Goal: Task Accomplishment & Management: Complete application form

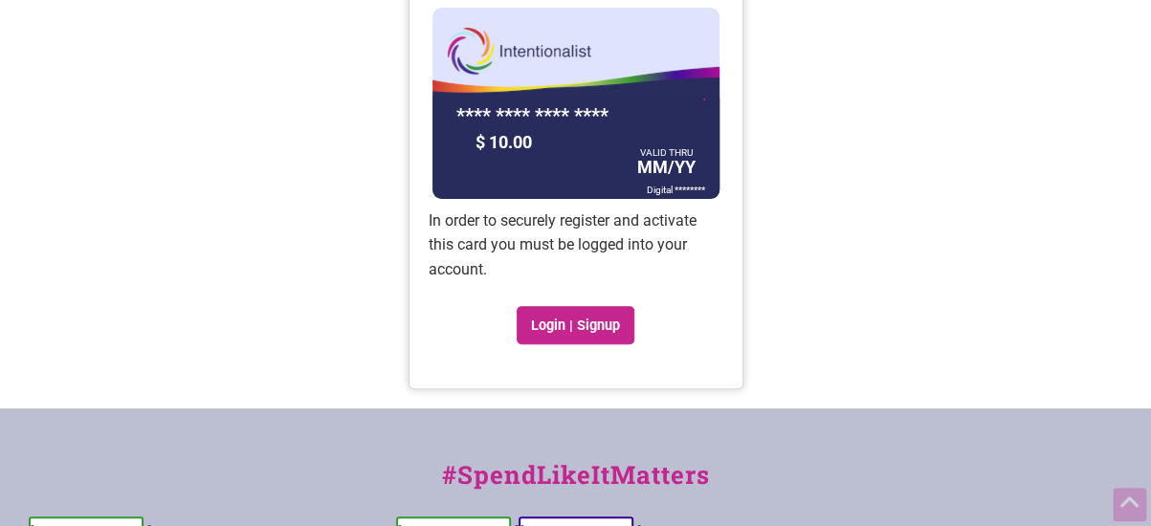
scroll to position [166, 0]
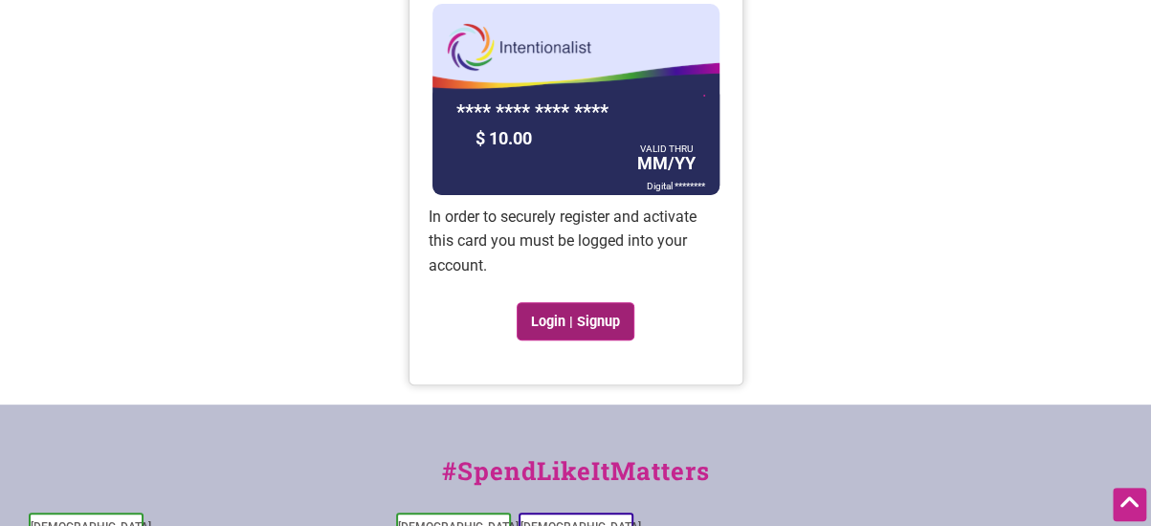
click at [545, 314] on link "Login | Signup" at bounding box center [576, 321] width 119 height 38
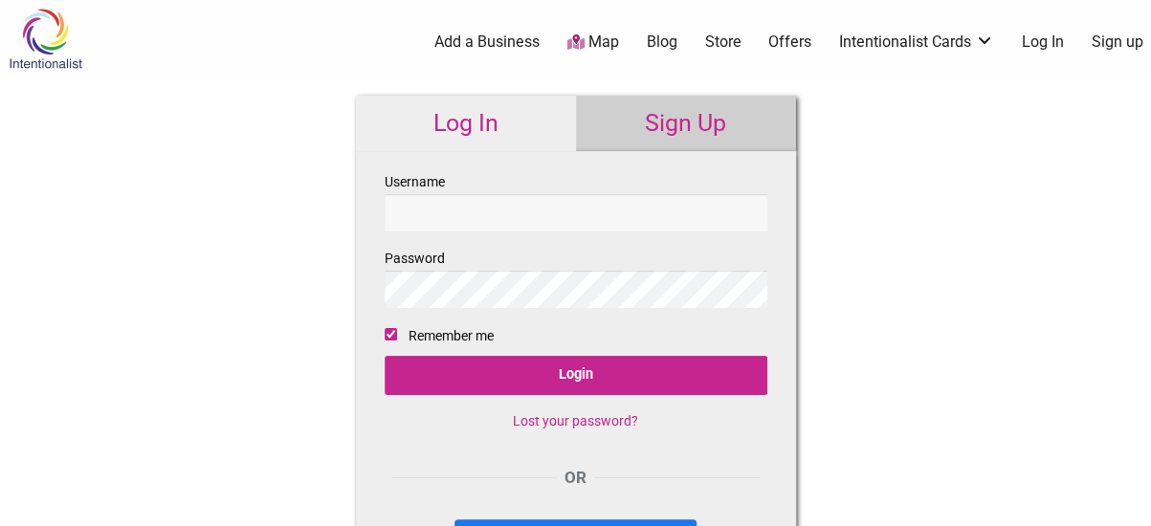
click at [670, 100] on link "Sign Up" at bounding box center [686, 124] width 220 height 56
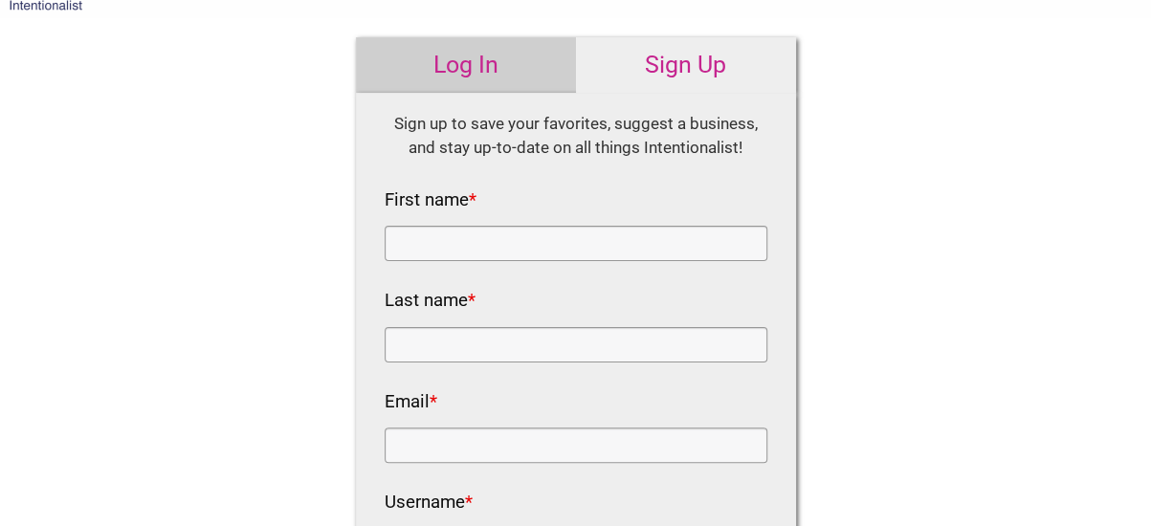
scroll to position [62, 0]
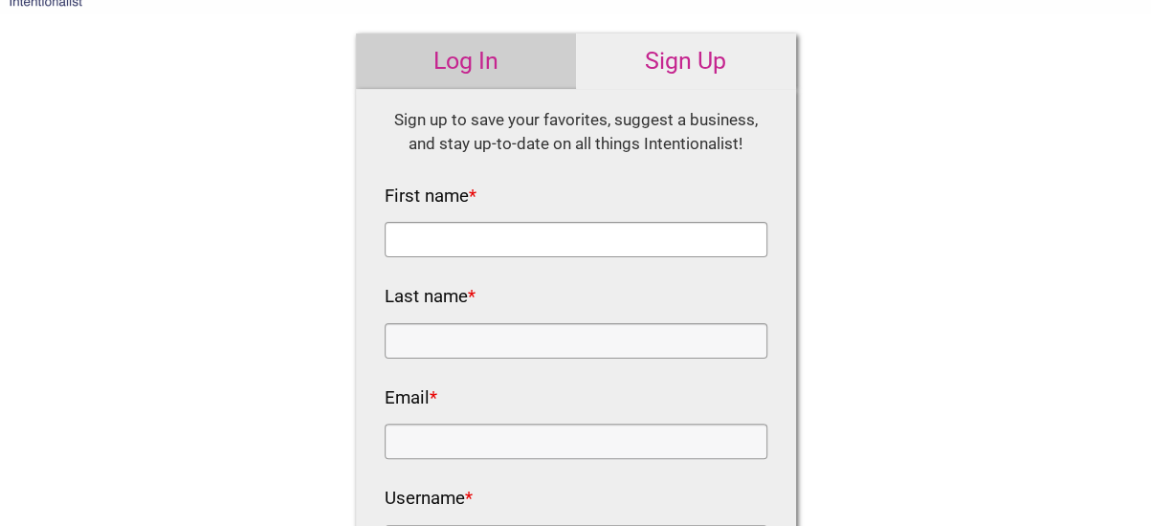
click at [534, 256] on input "First name *" at bounding box center [576, 239] width 383 height 35
type input "[PERSON_NAME]"
type input "Prigoff"
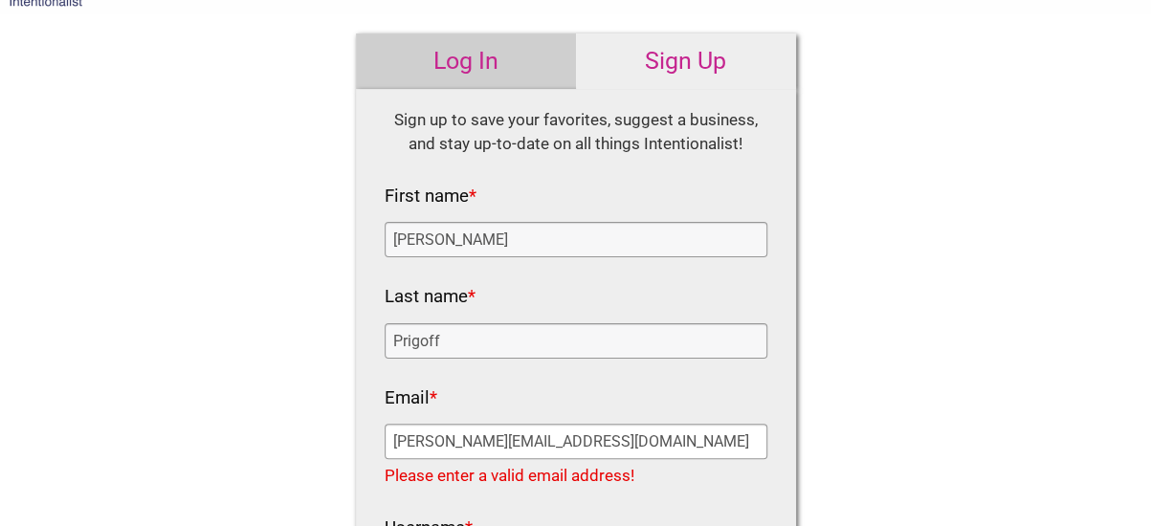
type input "laura.prigoff@gmail.com"
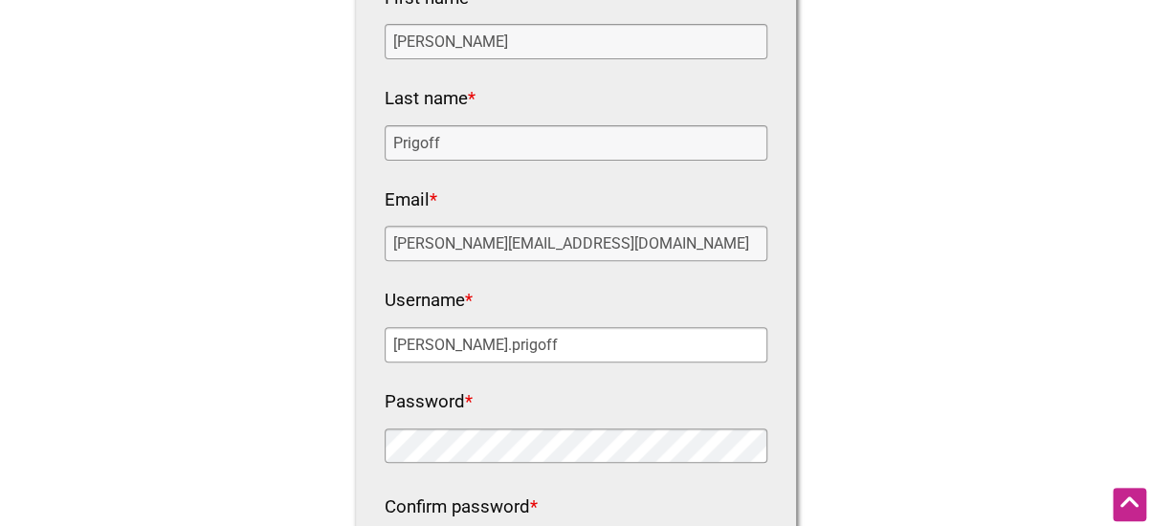
scroll to position [266, 0]
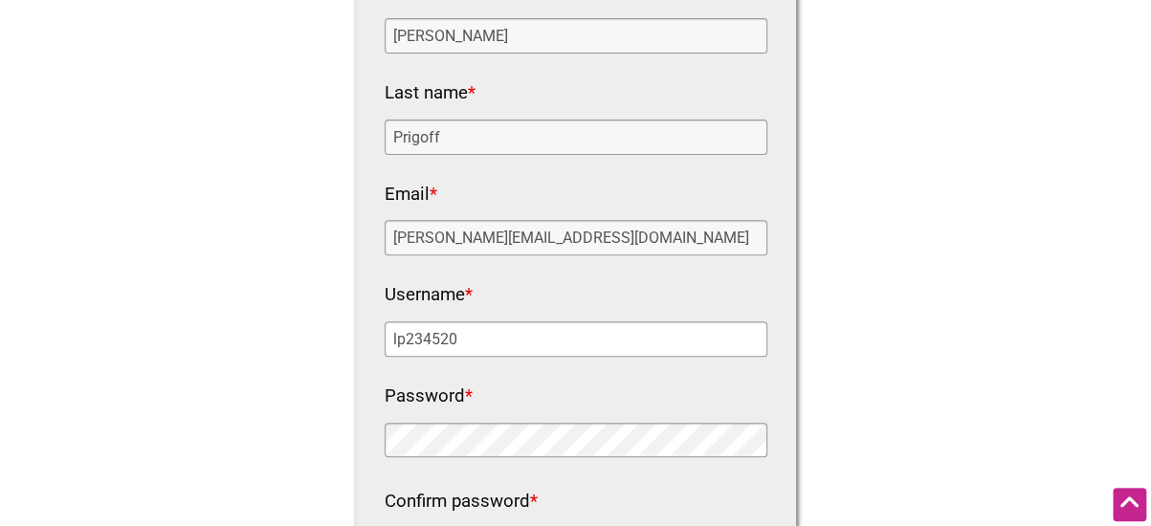
type input "lp234520"
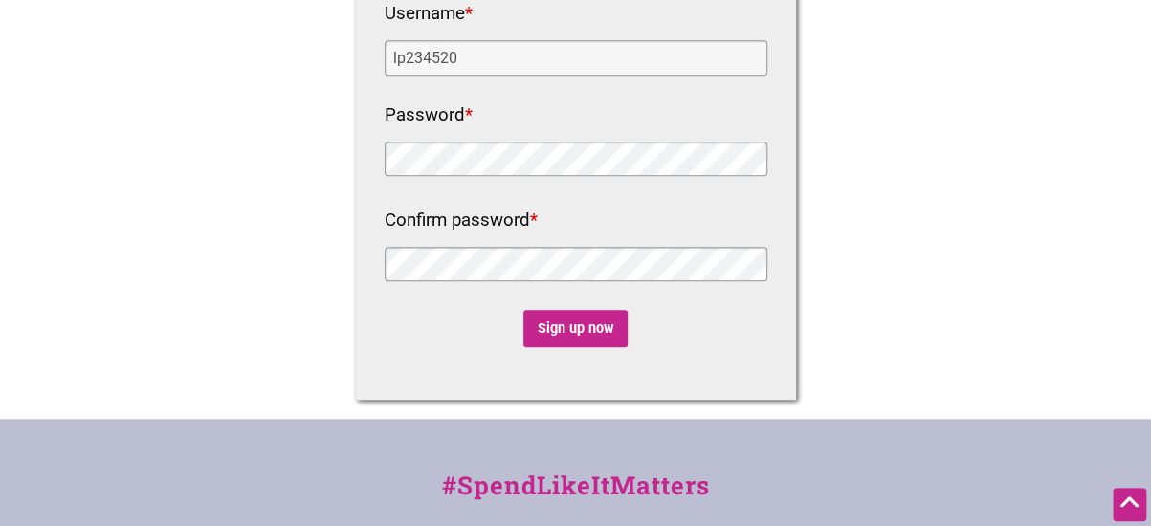
click input "Sign up now" at bounding box center [576, 328] width 104 height 37
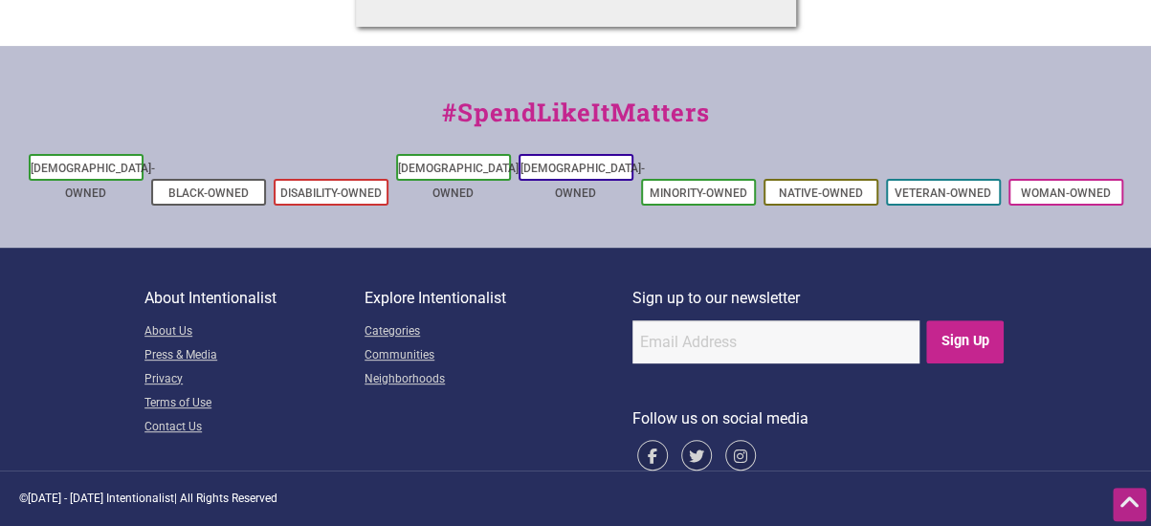
scroll to position [0, 0]
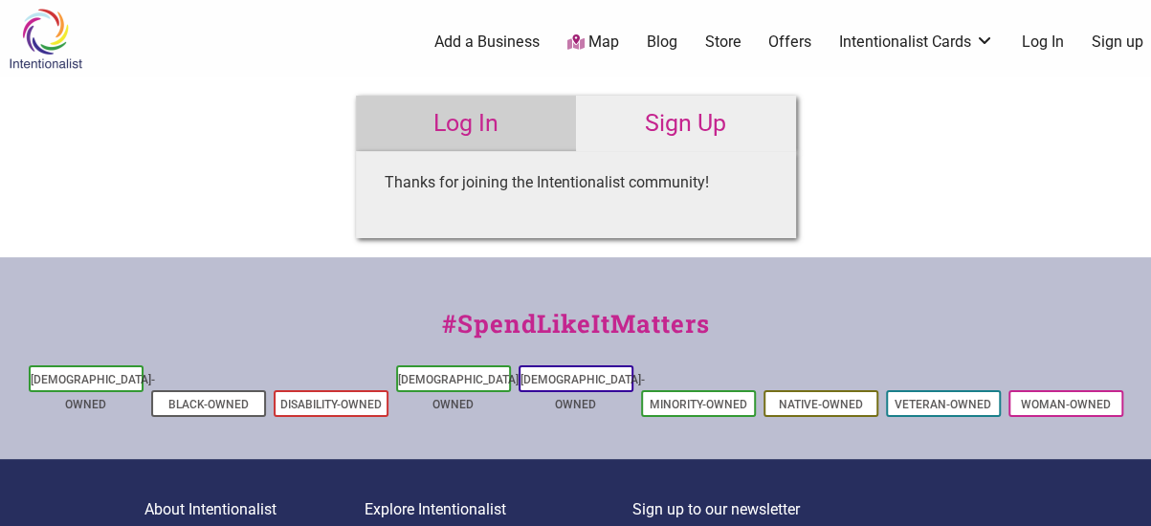
click at [483, 121] on link "Log In" at bounding box center [466, 124] width 220 height 56
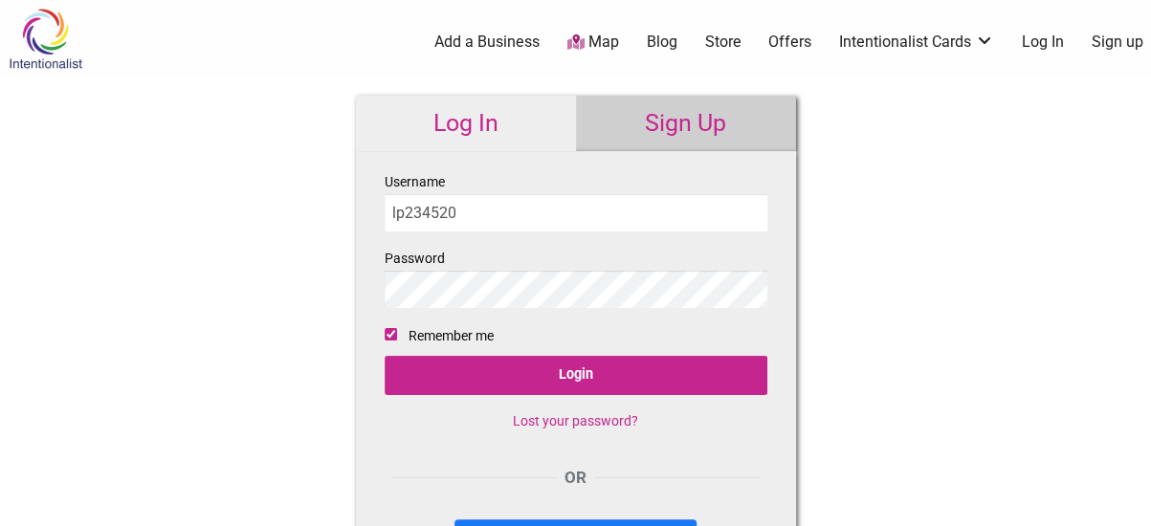
type input "lp234520"
click at [385, 356] on input "Login" at bounding box center [576, 375] width 383 height 39
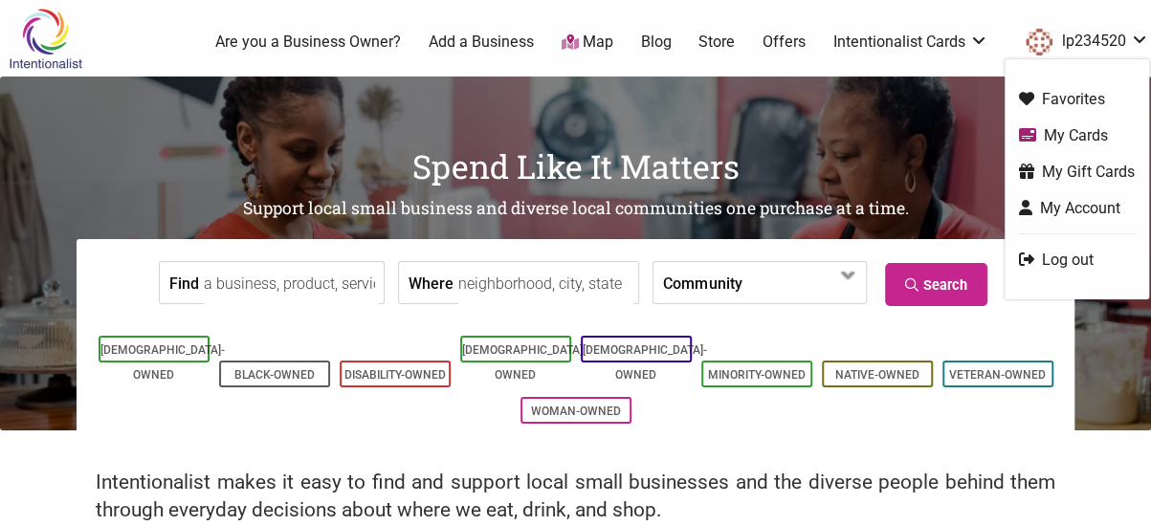
click at [1062, 173] on link "My Gift Cards" at bounding box center [1077, 172] width 116 height 22
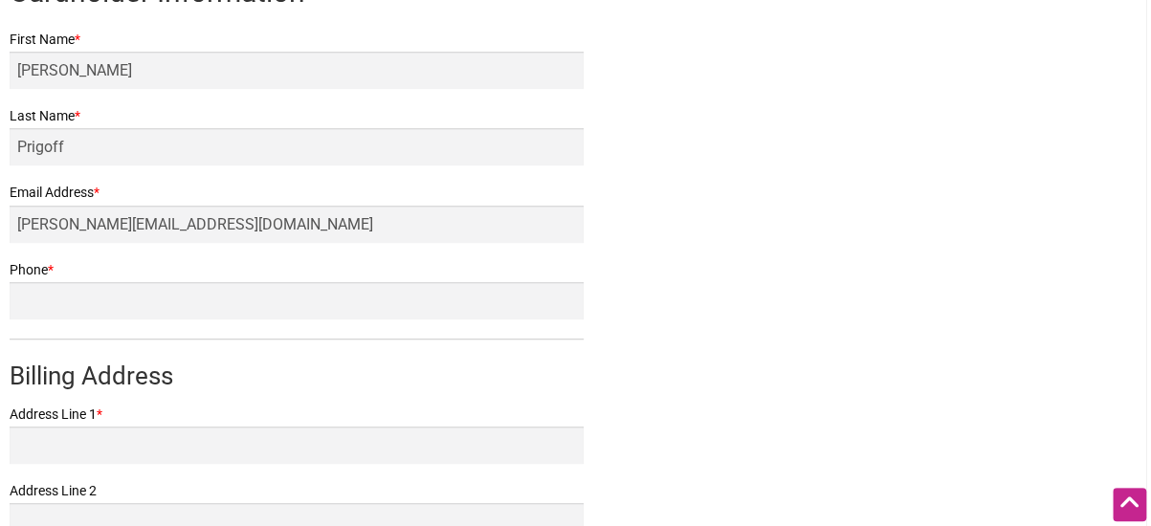
scroll to position [426, 0]
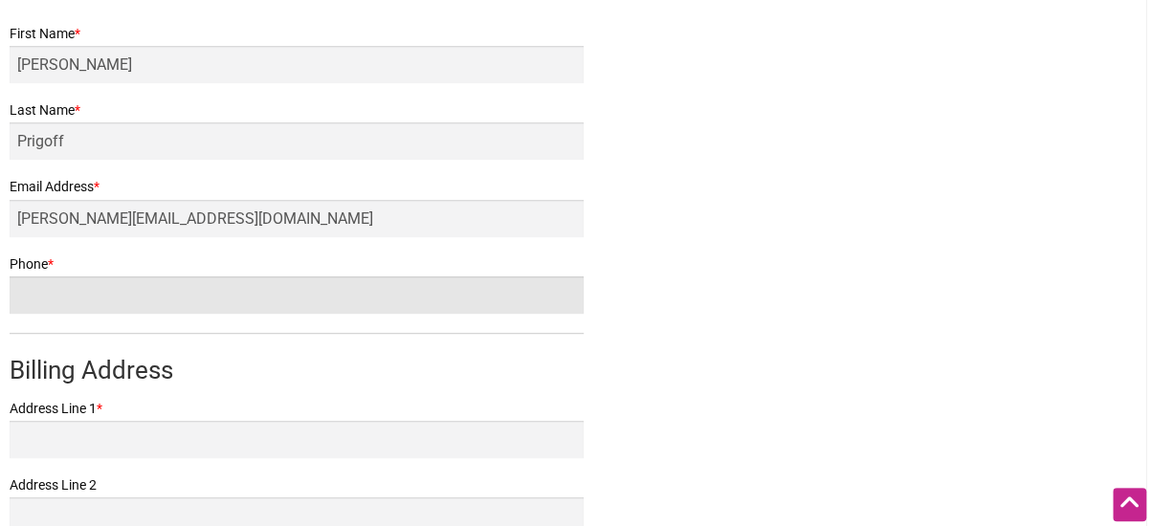
click at [208, 296] on input "Phone *" at bounding box center [297, 295] width 574 height 37
type input "2019512123"
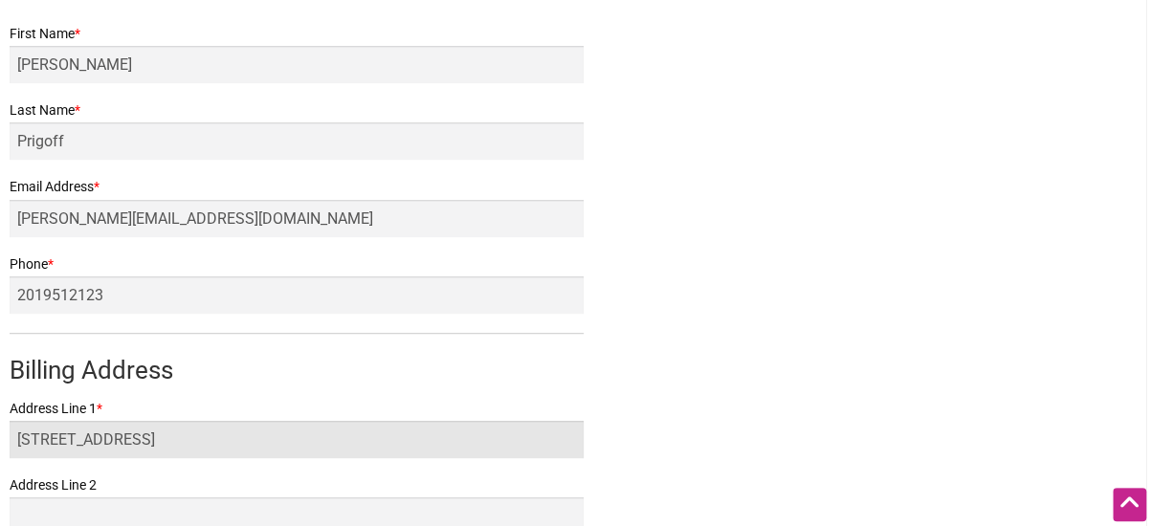
type input "[STREET_ADDRESS]"
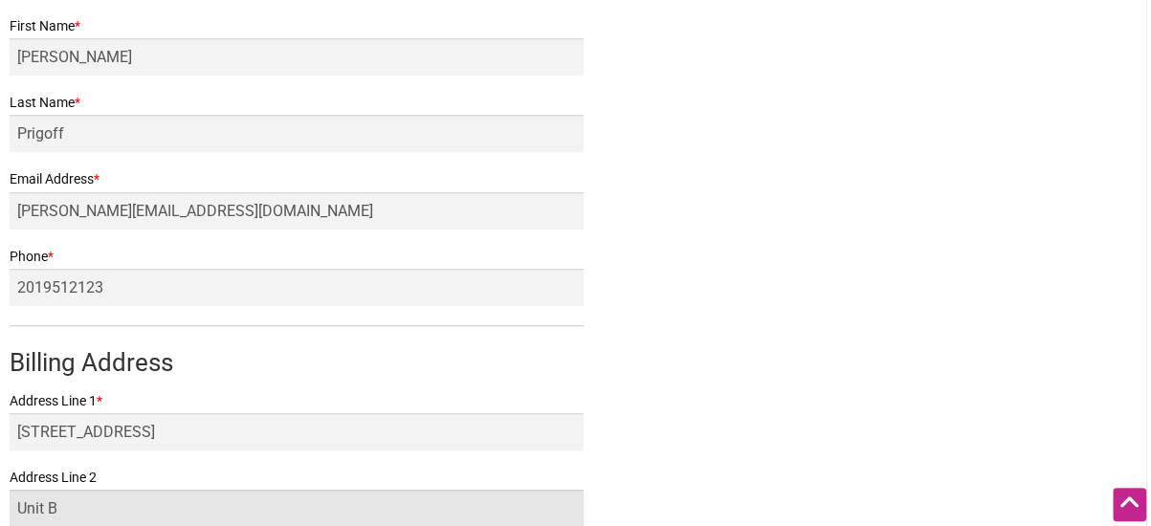
type input "Unit B"
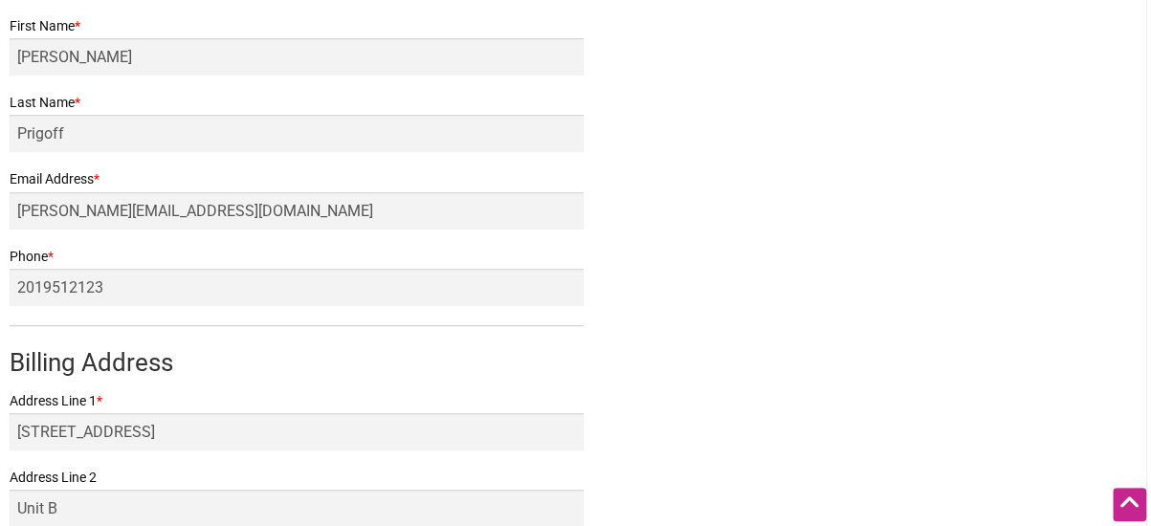
scroll to position [755, 0]
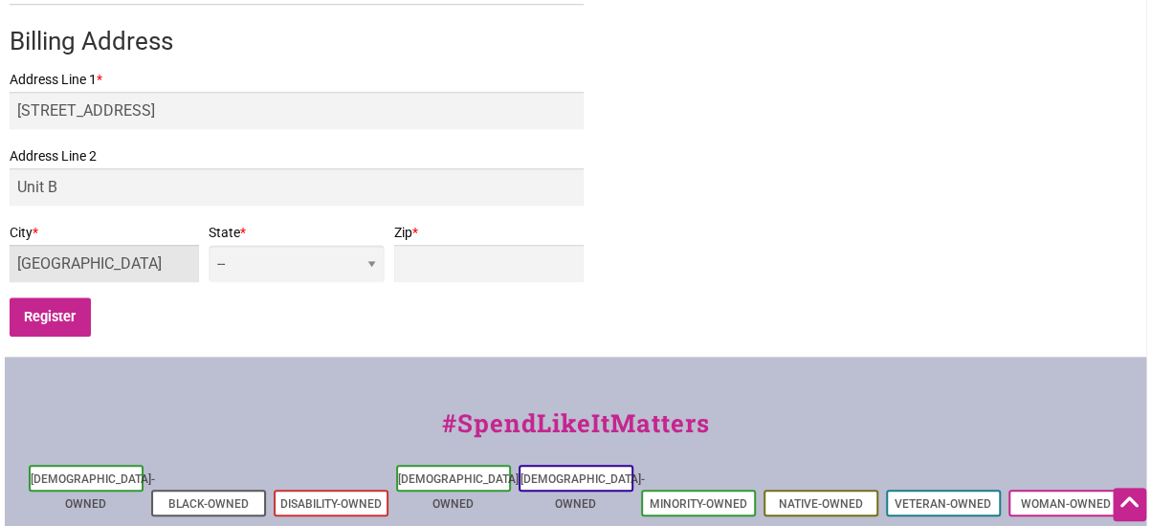
type input "[GEOGRAPHIC_DATA]"
select select "WA"
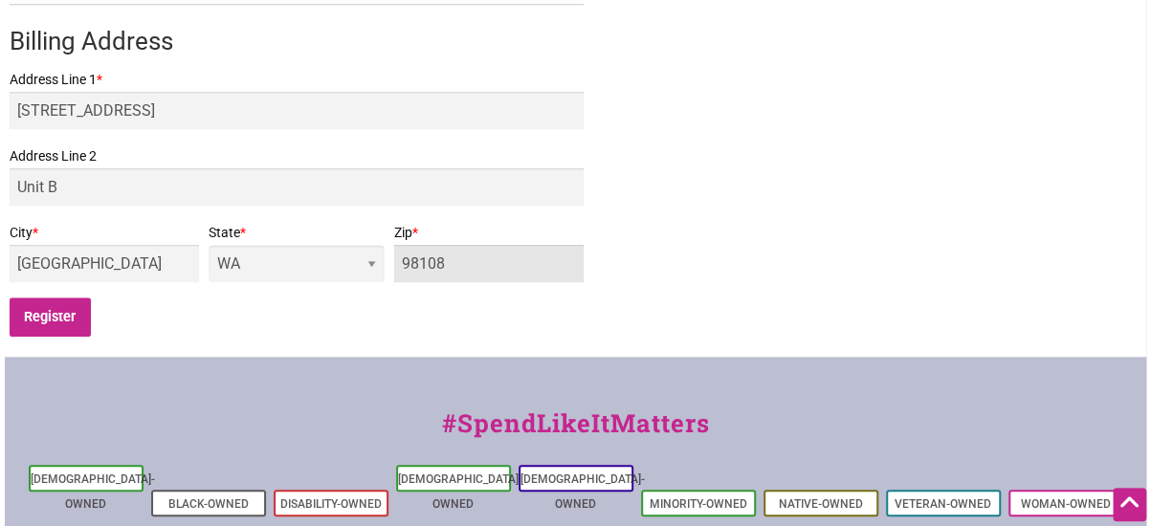
type input "98108"
click at [10, 298] on input "Register" at bounding box center [50, 317] width 81 height 39
click at [50, 309] on input "Register" at bounding box center [50, 317] width 81 height 39
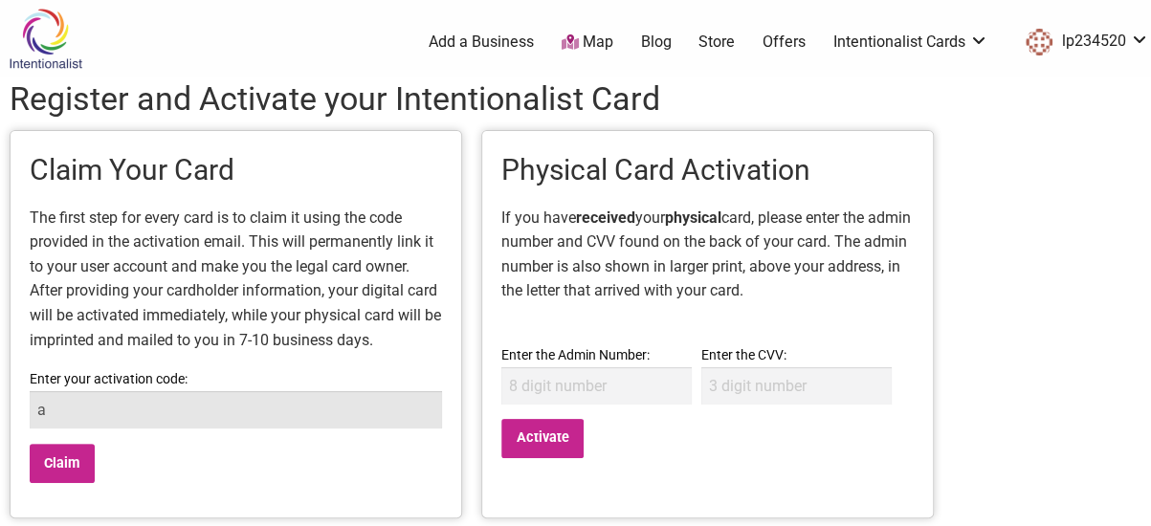
paste input "07dc15d8d6c650b6e02e36158e7081d"
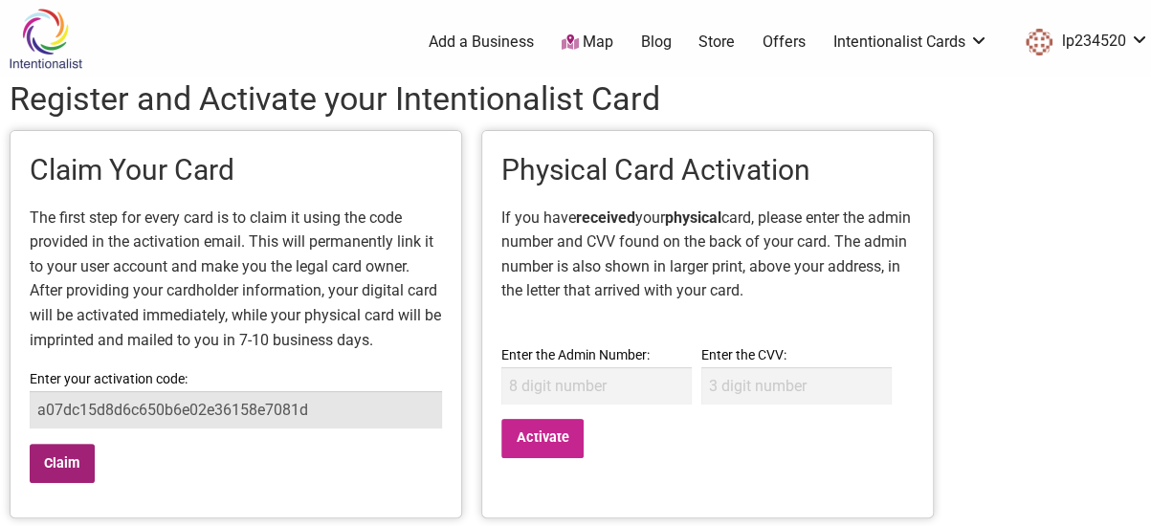
type input "a07dc15d8d6c650b6e02e36158e7081d"
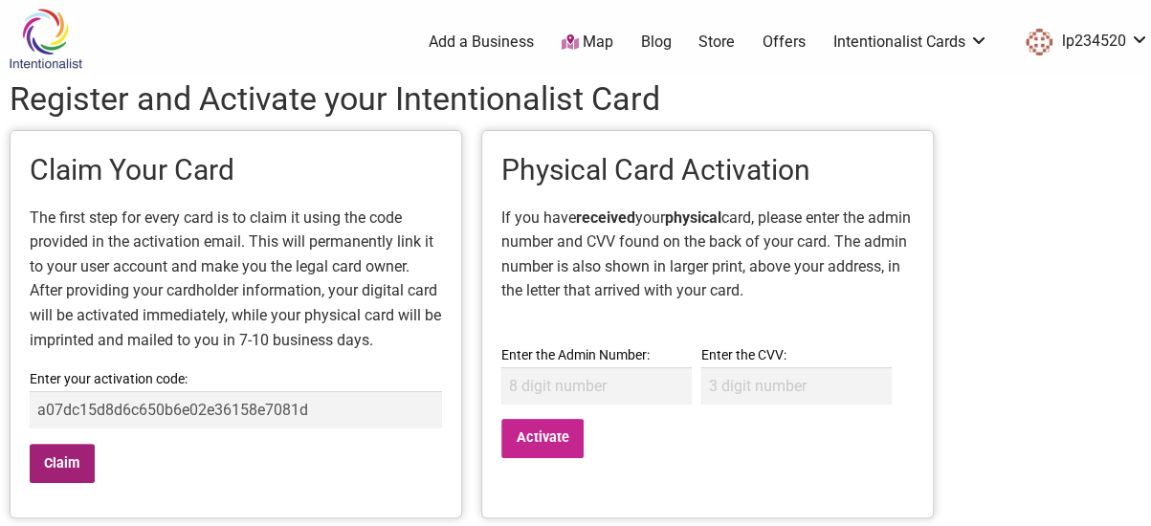
click at [35, 467] on input "Claim" at bounding box center [62, 463] width 65 height 39
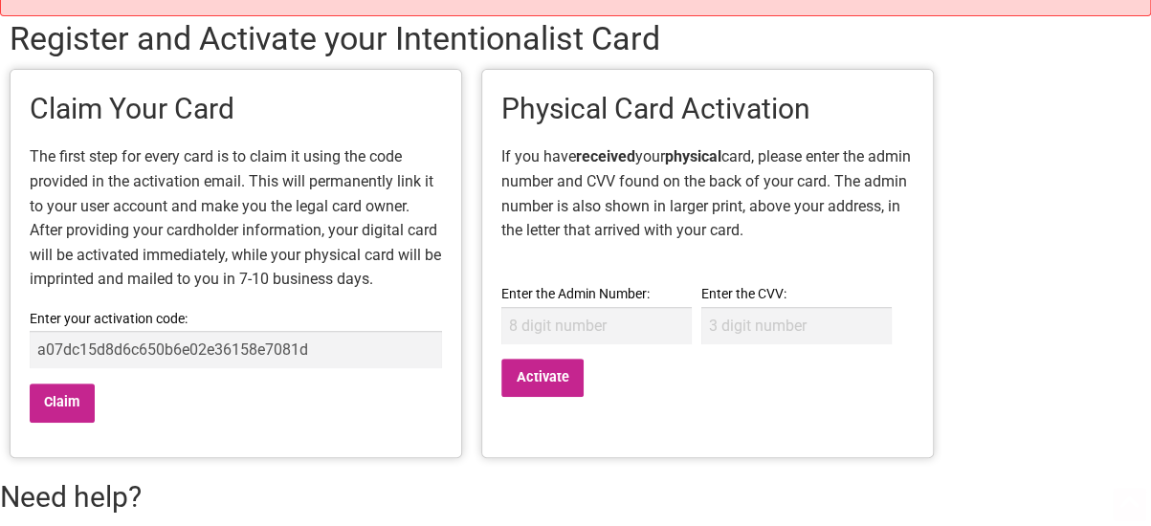
scroll to position [184, 0]
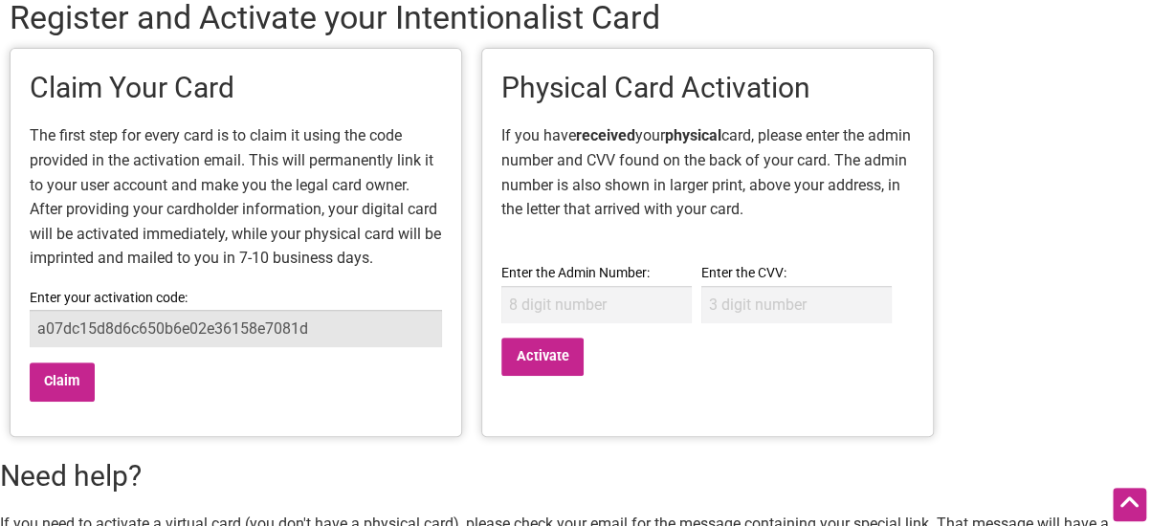
click at [130, 332] on input "a07dc15d8d6c650b6e02e36158e7081d" at bounding box center [236, 328] width 413 height 37
paste input "a07dc15d8d6c650b6e02e36158e7081d"
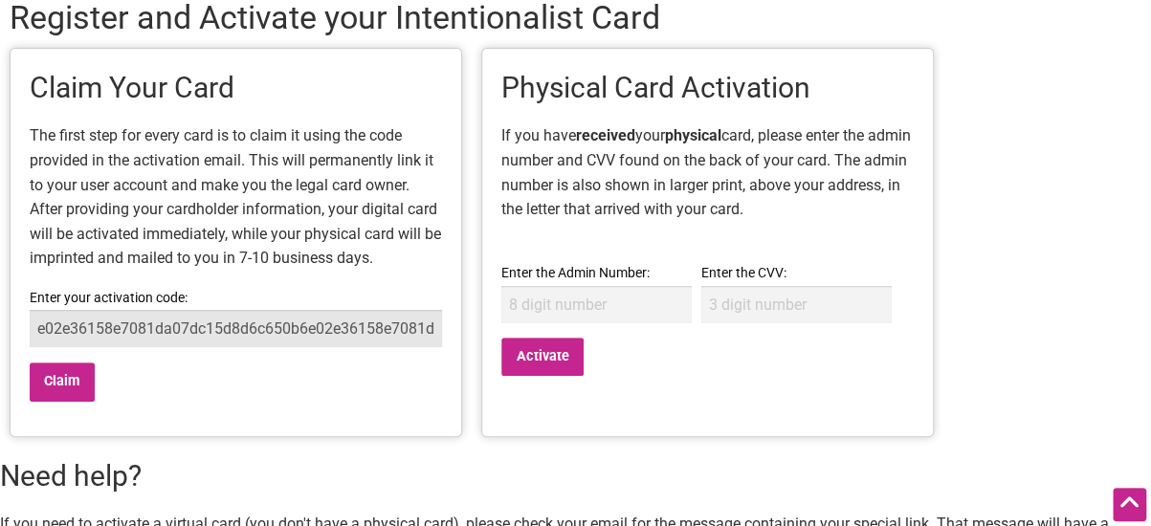
type input "a07dc15d8d6c650b6e02e36158e7081da07dc15d8d6c650b6e02e36158e7081da07dc15d8d6c650…"
click at [110, 315] on input "a07dc15d8d6c650b6e02e36158e7081da07dc15d8d6c650b6e02e36158e7081da07dc15d8d6c650…" at bounding box center [236, 328] width 413 height 37
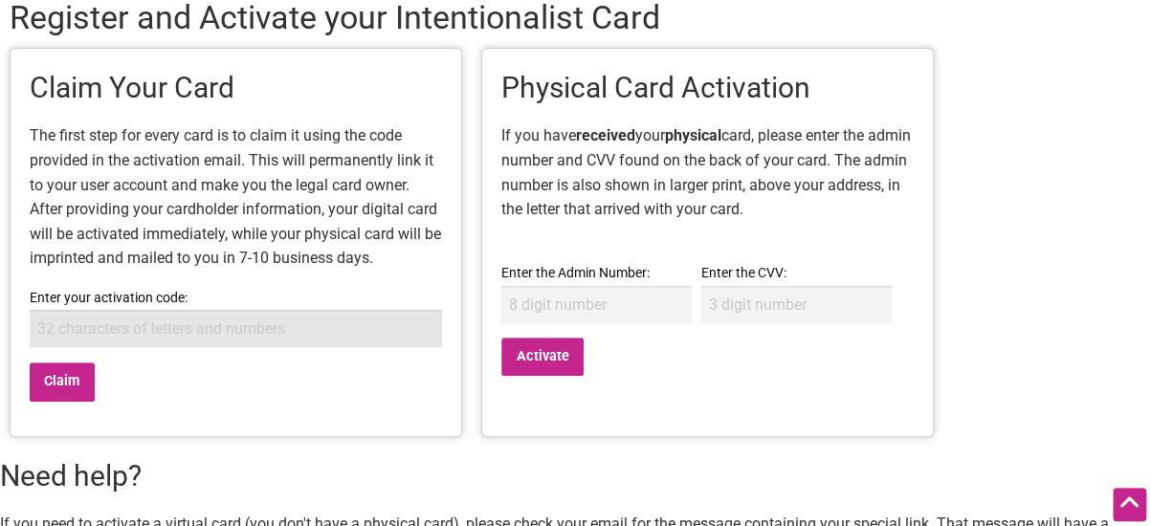
paste input "a07dc15d8d6c650b6e02e36158e7081d"
type input "a07dc15d8d6c650b6e02e36158e7081d"
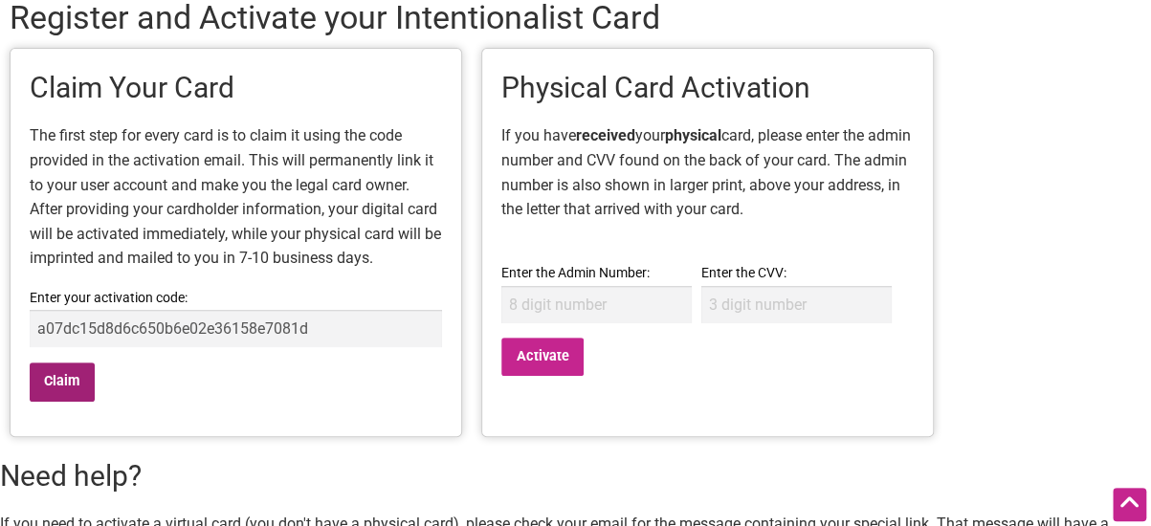
click at [60, 380] on input "Claim" at bounding box center [62, 382] width 65 height 39
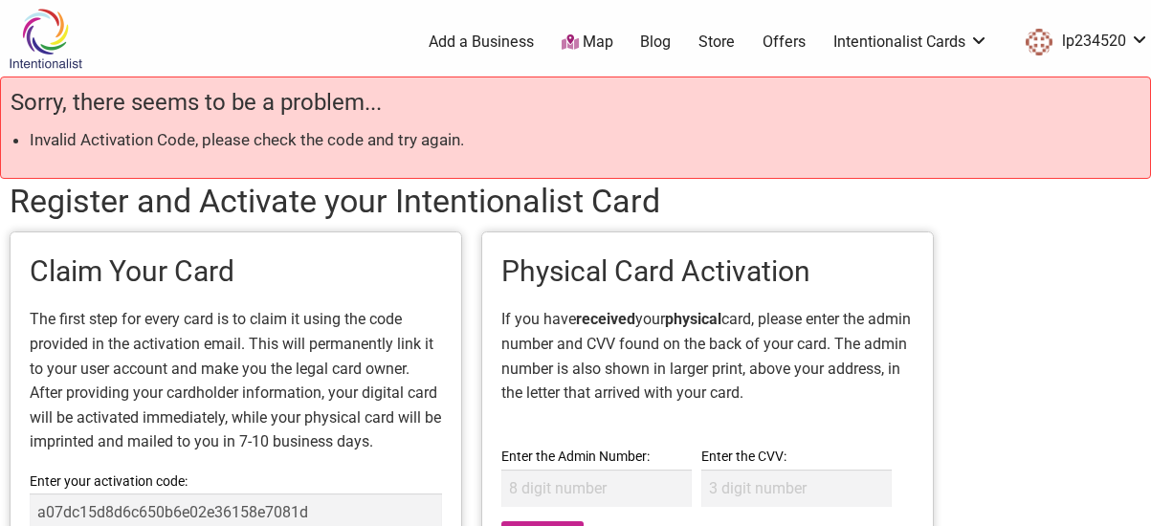
scroll to position [4, 0]
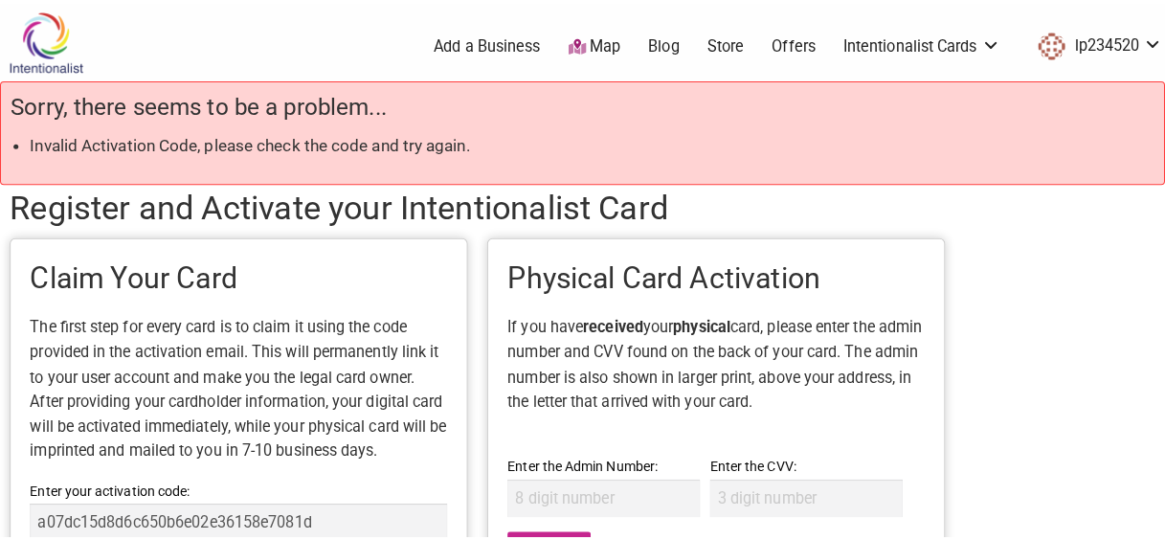
scroll to position [4, 0]
